Goal: Task Accomplishment & Management: Use online tool/utility

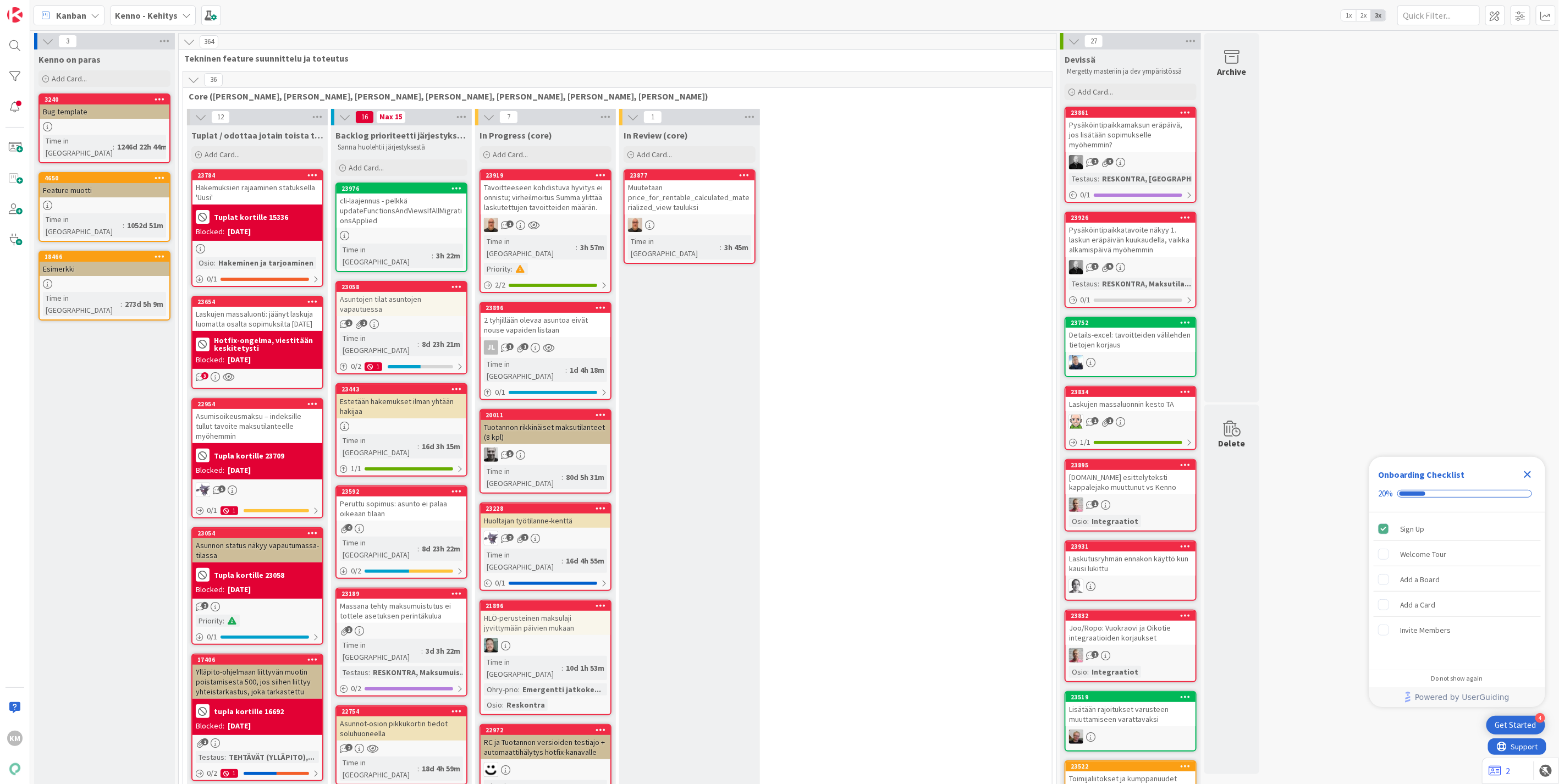
click at [185, 9] on div "Kenno - Kehitys" at bounding box center [152, 15] width 86 height 20
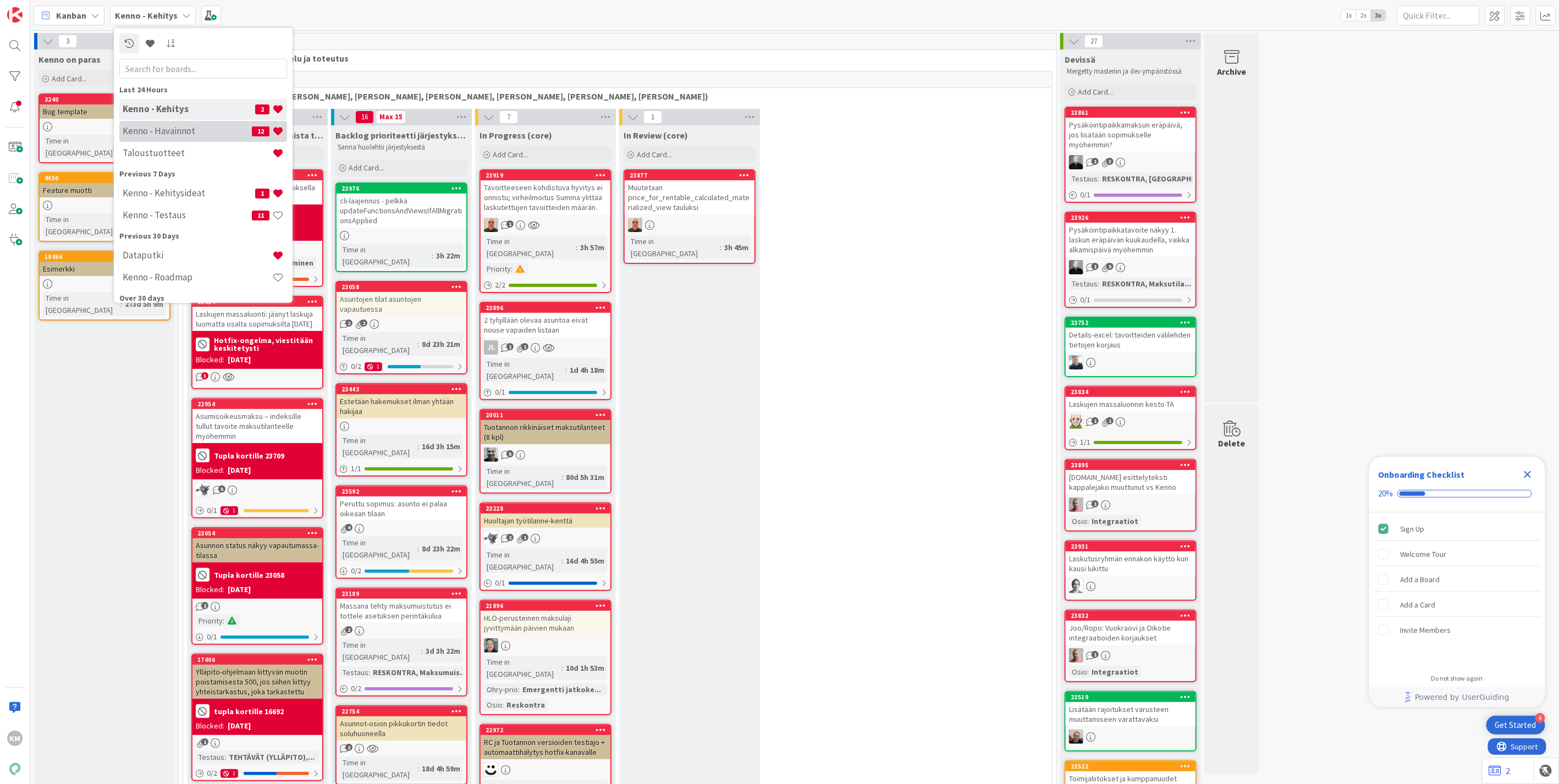
click at [168, 129] on h4 "Kenno - Havainnot" at bounding box center [187, 131] width 129 height 11
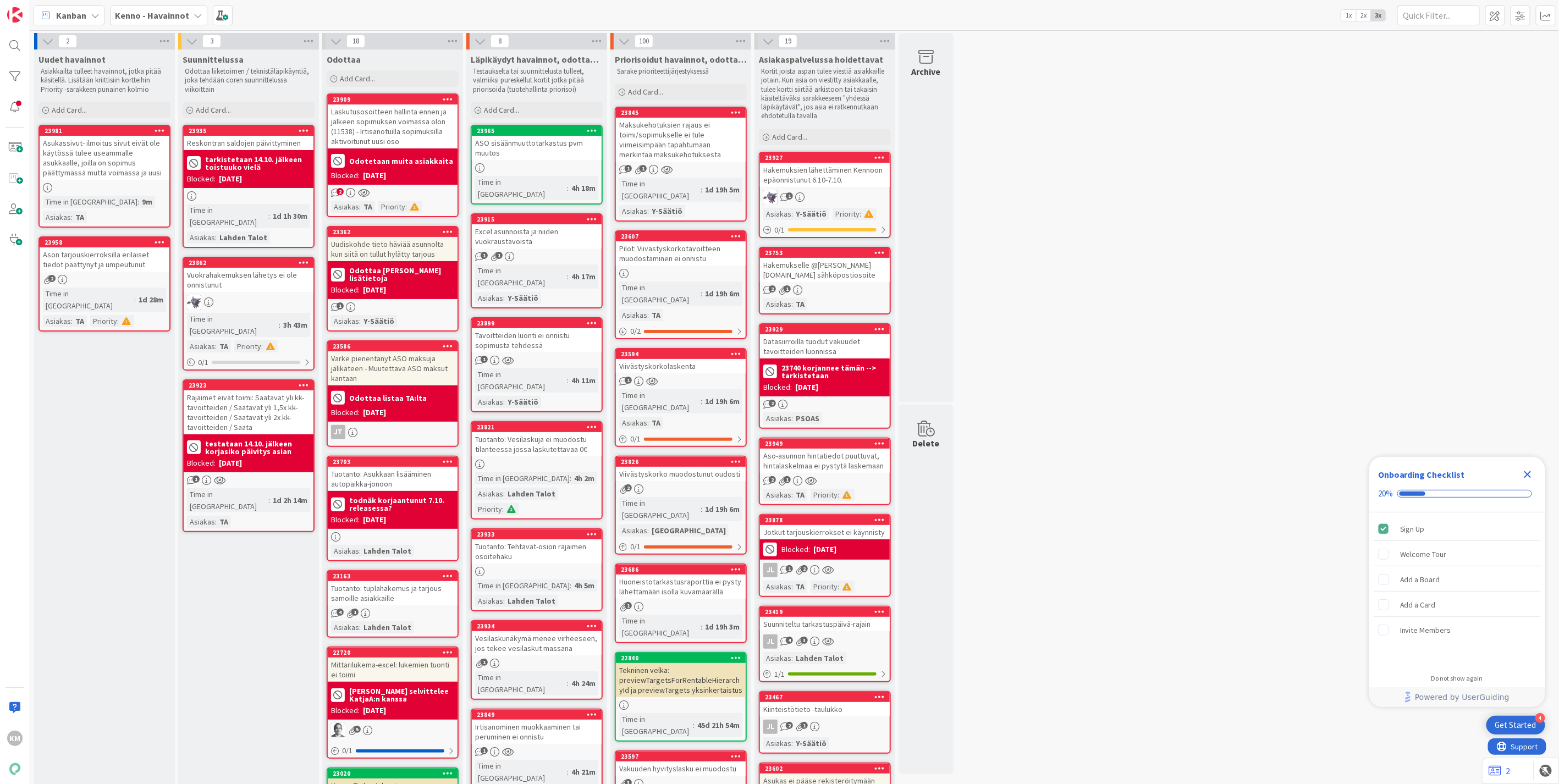
click at [848, 459] on div "Aso-asunnon hintatiedot puuttuvat, hintalaskelmaa ei pystytä laskemaan" at bounding box center [824, 461] width 129 height 24
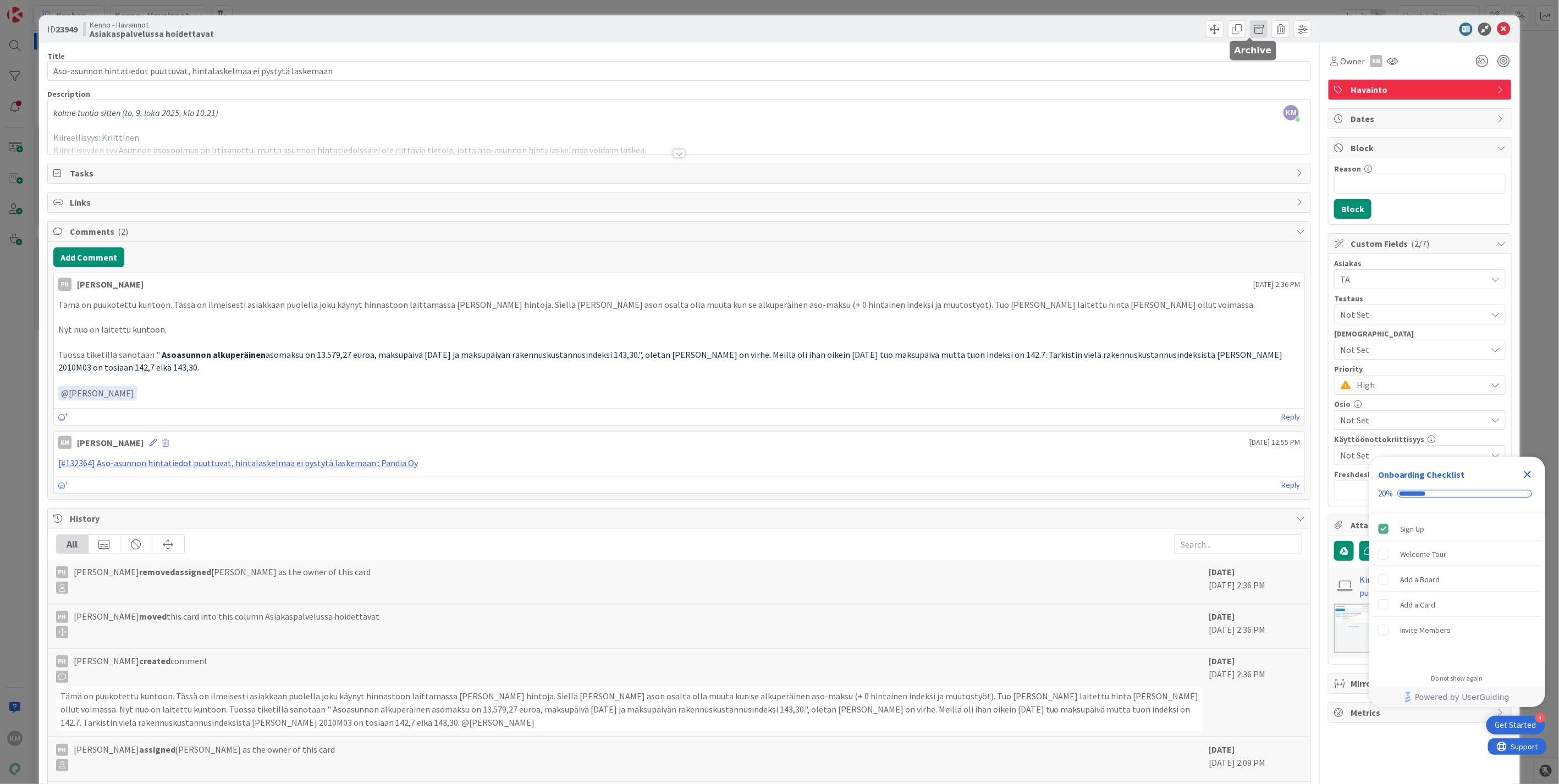
click at [1250, 31] on span at bounding box center [1259, 29] width 18 height 18
click at [1269, 80] on button "Archive" at bounding box center [1277, 81] width 43 height 20
